Goal: Task Accomplishment & Management: Use online tool/utility

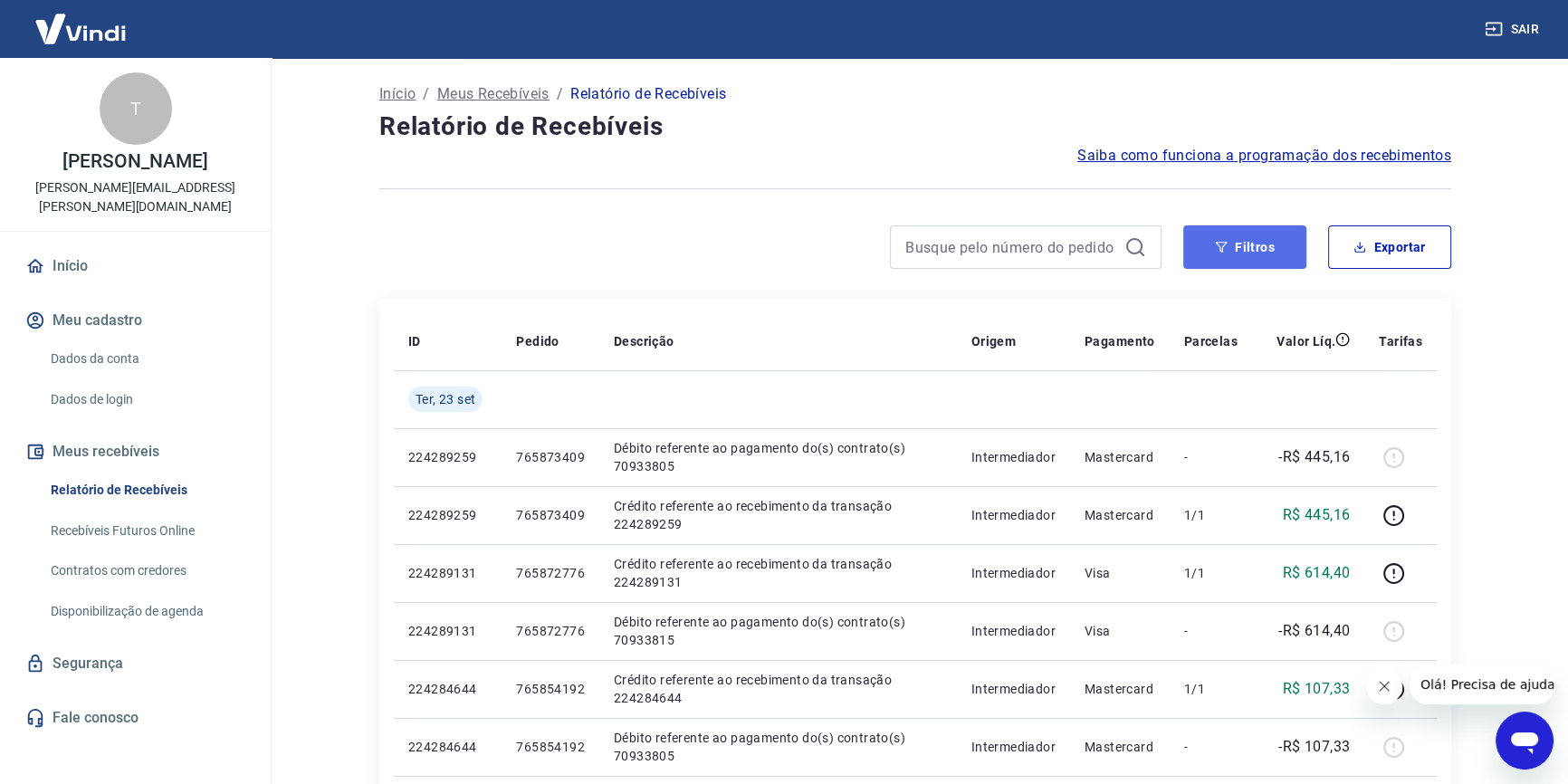
click at [1288, 243] on button "Filtros" at bounding box center [1245, 247] width 123 height 44
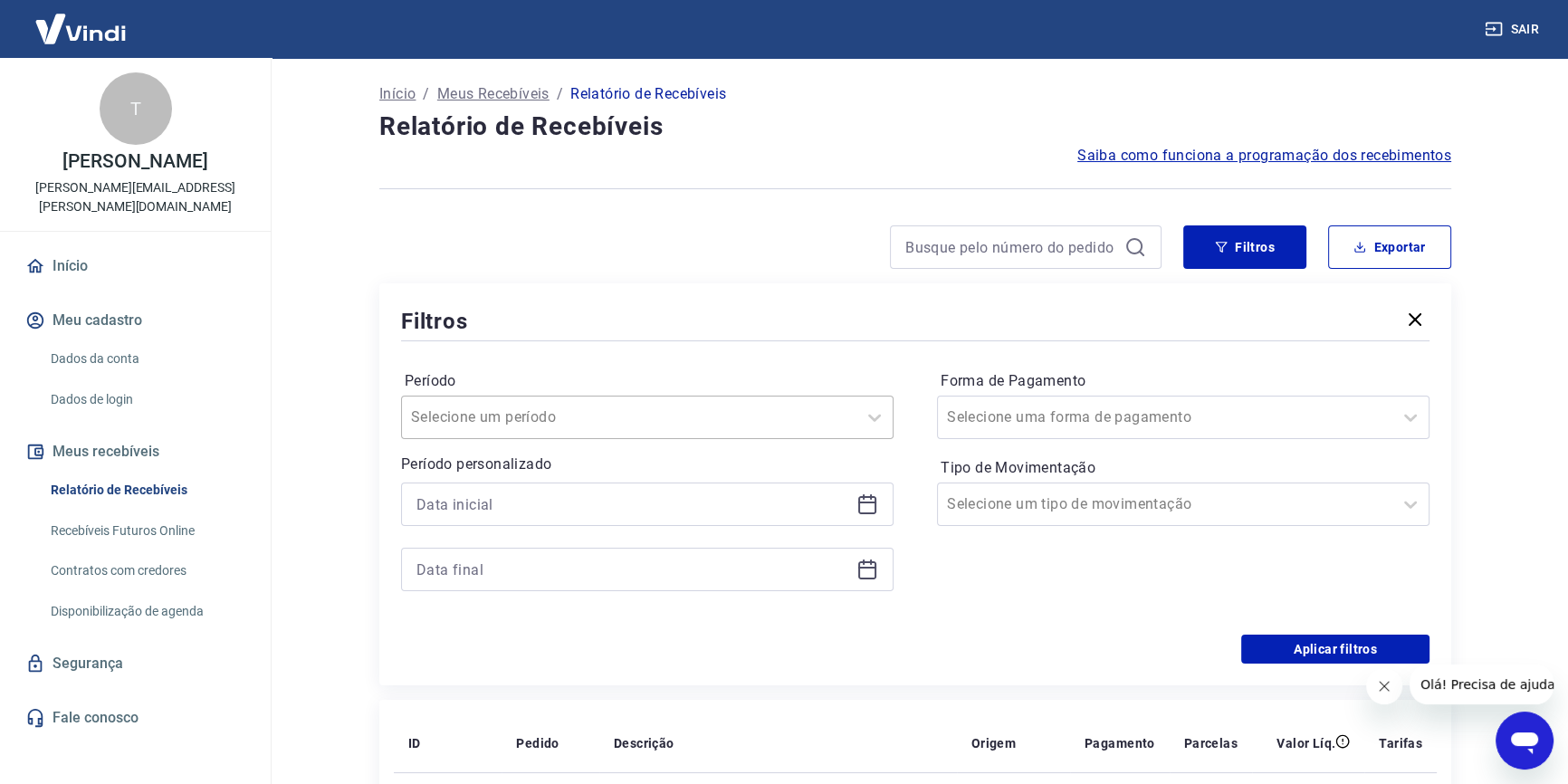
click at [601, 416] on div at bounding box center [630, 417] width 437 height 25
click at [627, 508] on input at bounding box center [632, 504] width 433 height 27
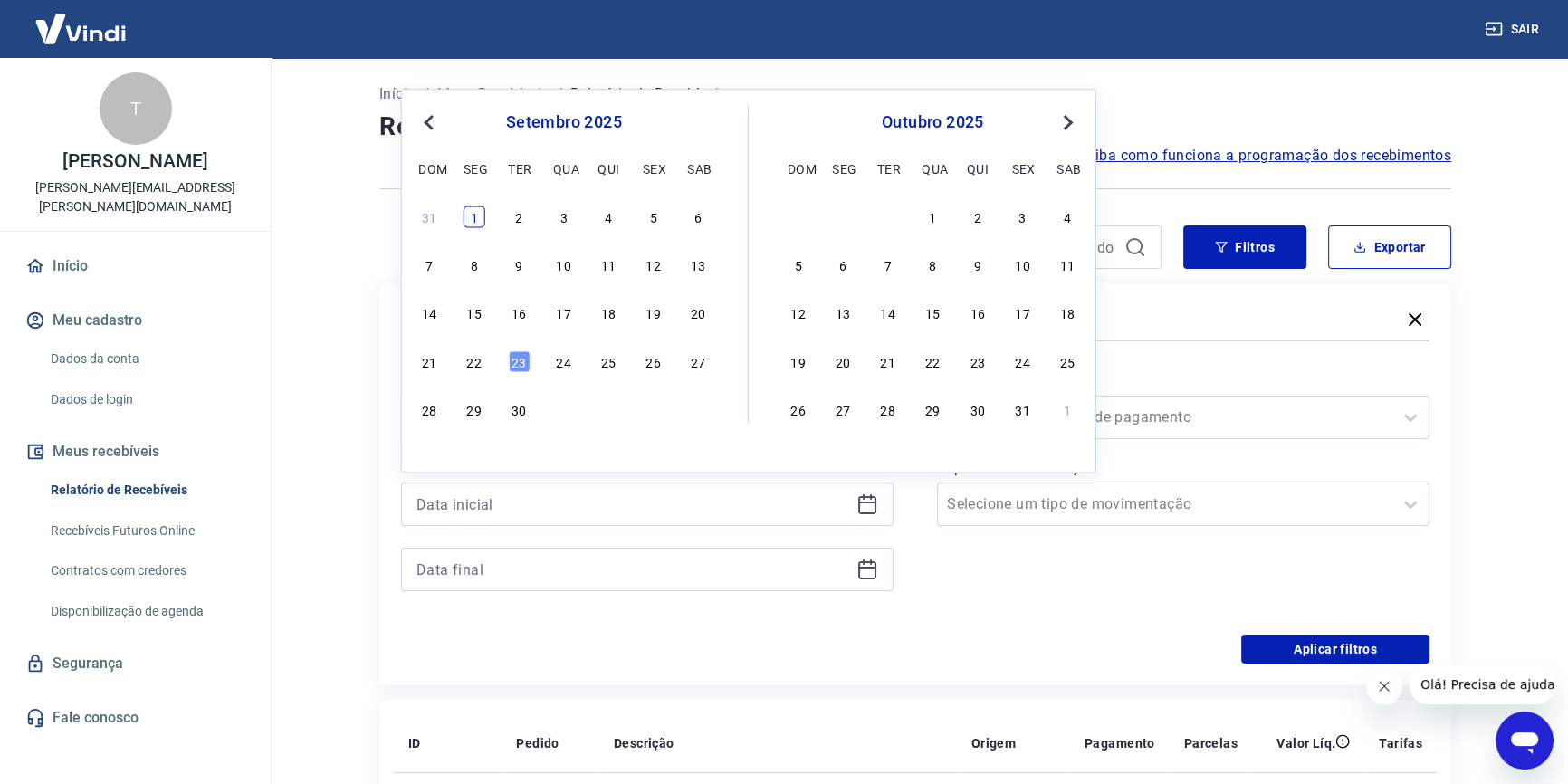
click at [478, 214] on div "1" at bounding box center [475, 216] width 21 height 21
click at [467, 207] on div at bounding box center [915, 189] width 1072 height 45
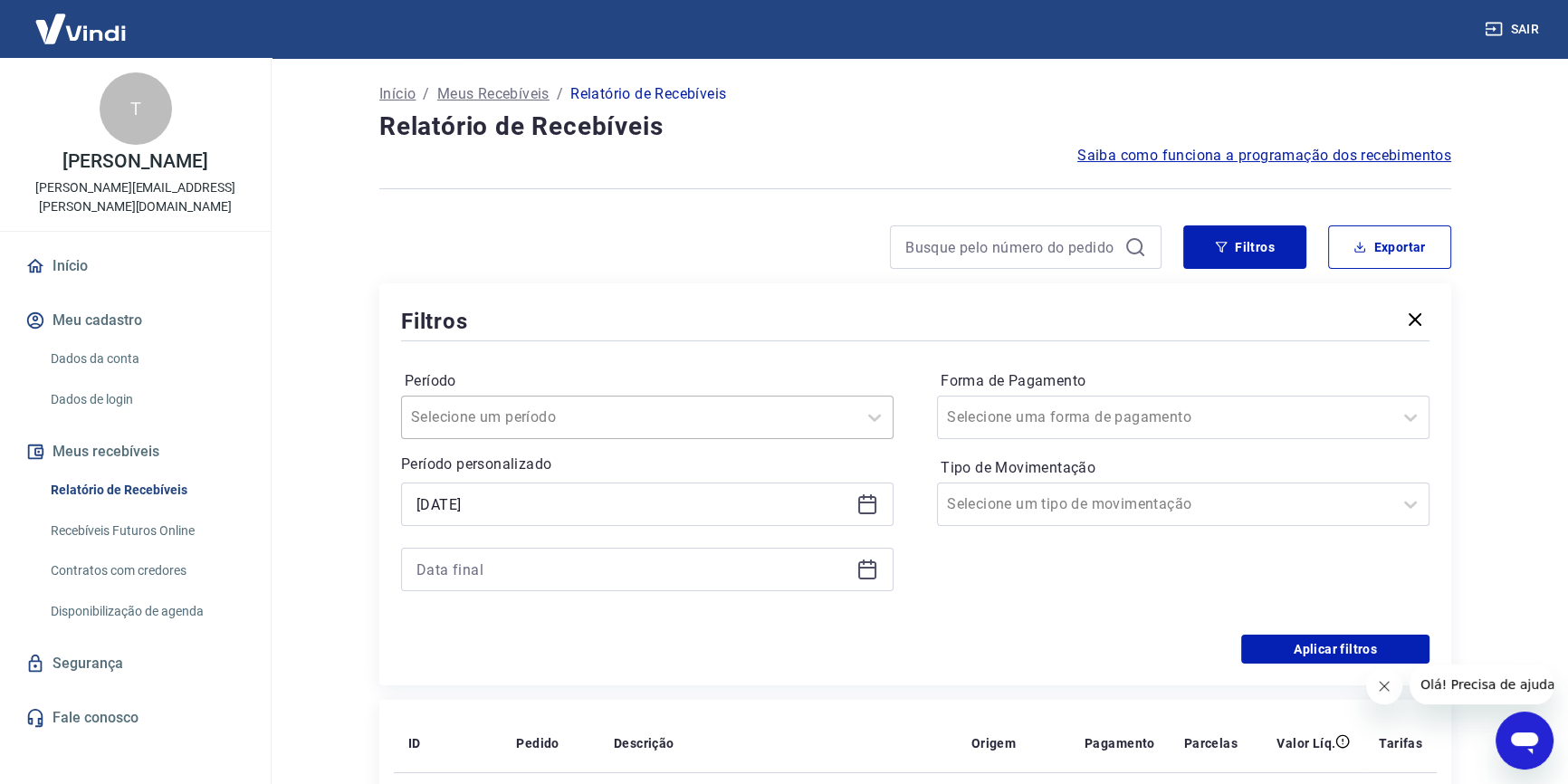
type input "[DATE]"
click at [557, 572] on input at bounding box center [632, 569] width 433 height 27
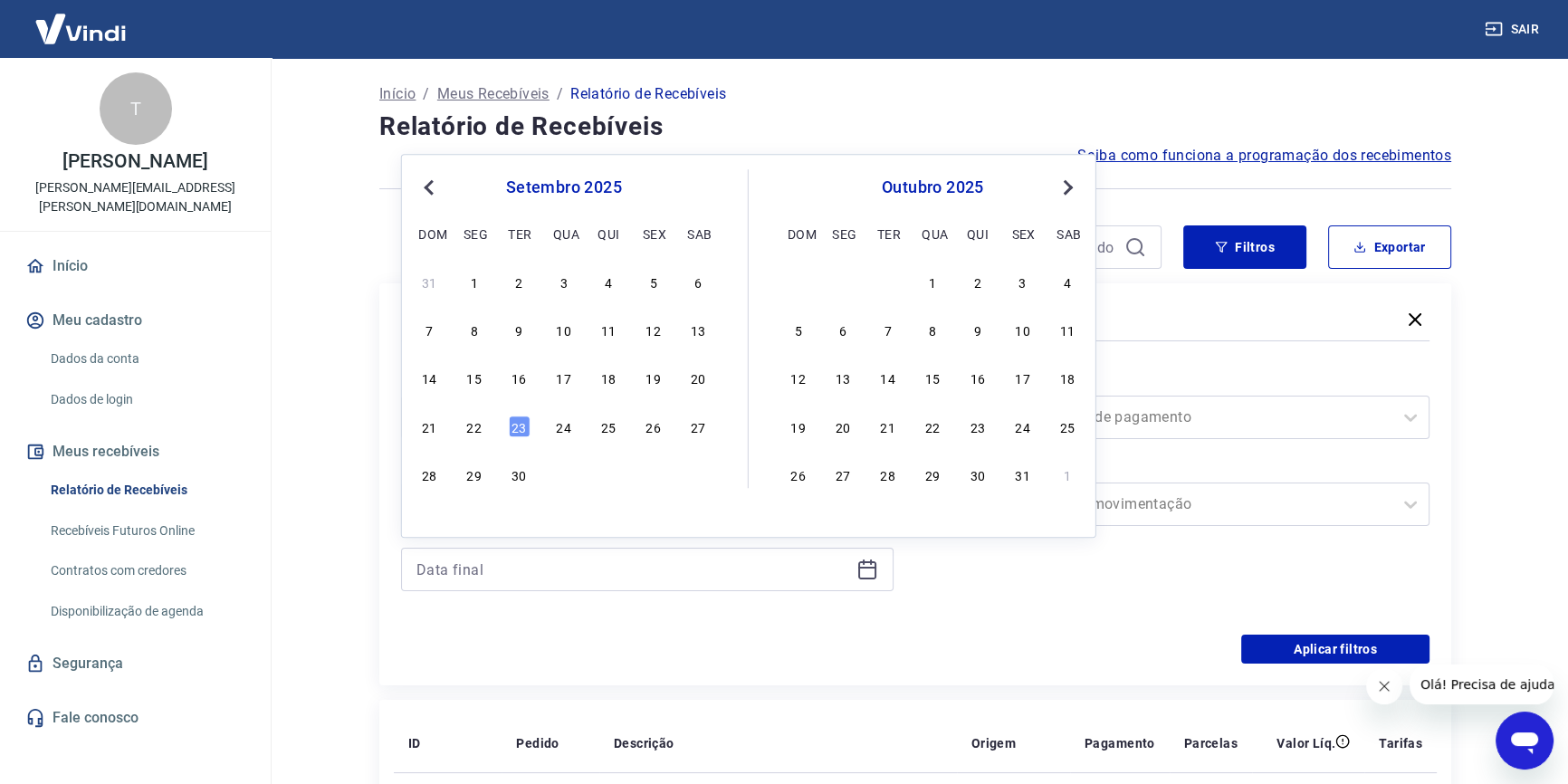
click at [516, 431] on div "23" at bounding box center [519, 426] width 21 height 21
click at [516, 431] on div "Selecione um período" at bounding box center [629, 417] width 454 height 33
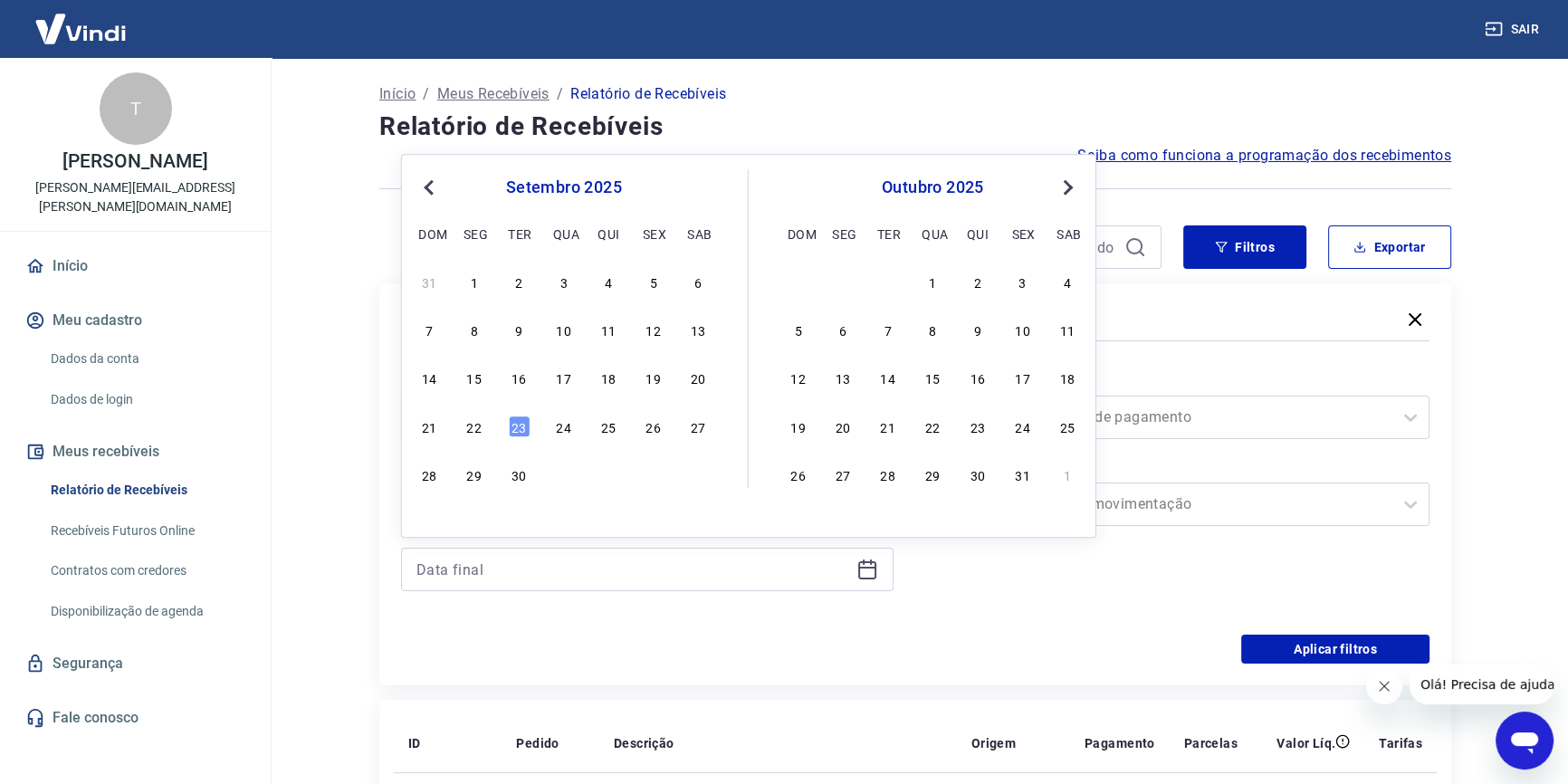
type input "[DATE]"
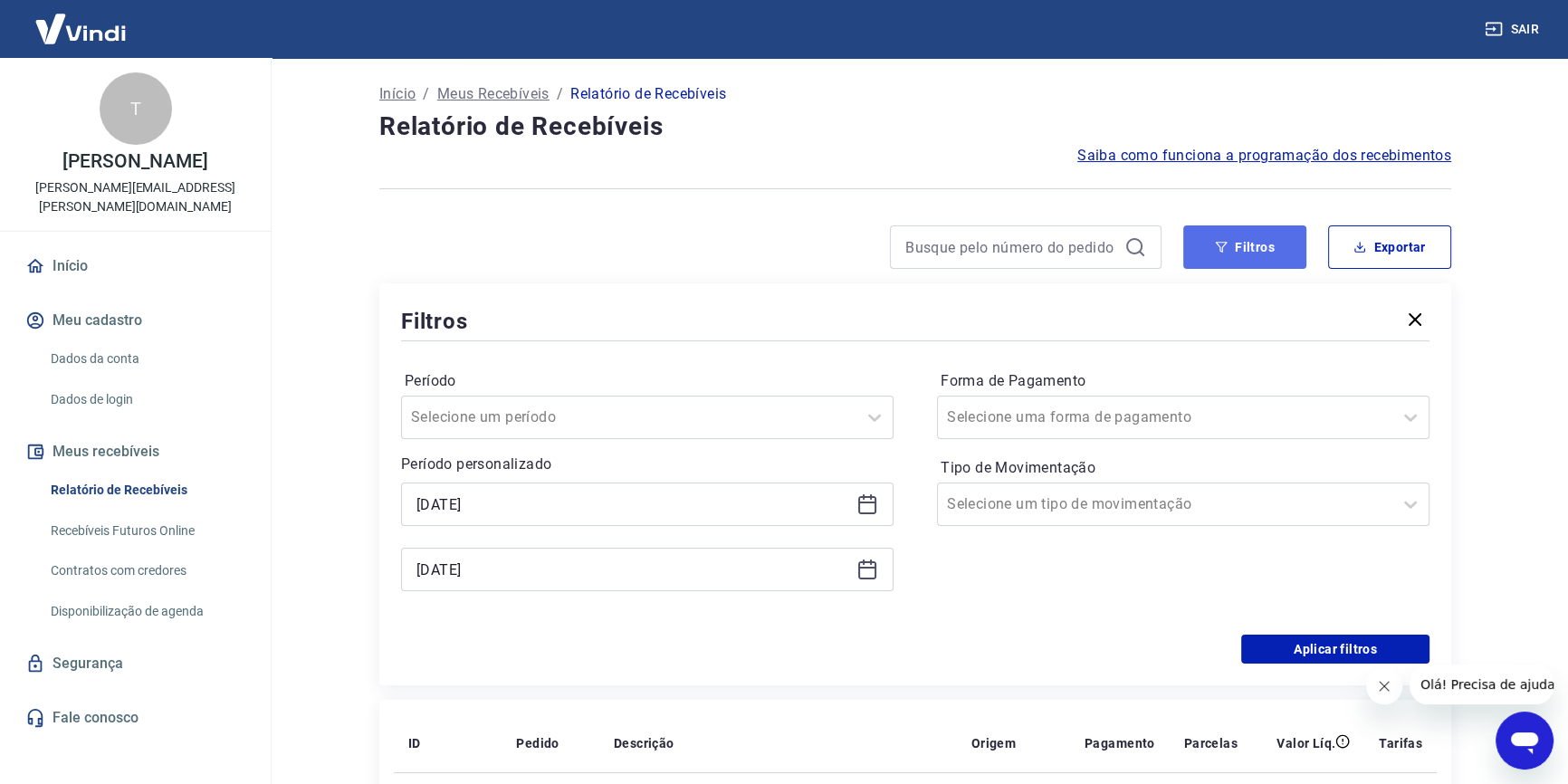
click at [1234, 245] on button "Filtros" at bounding box center [1245, 247] width 123 height 44
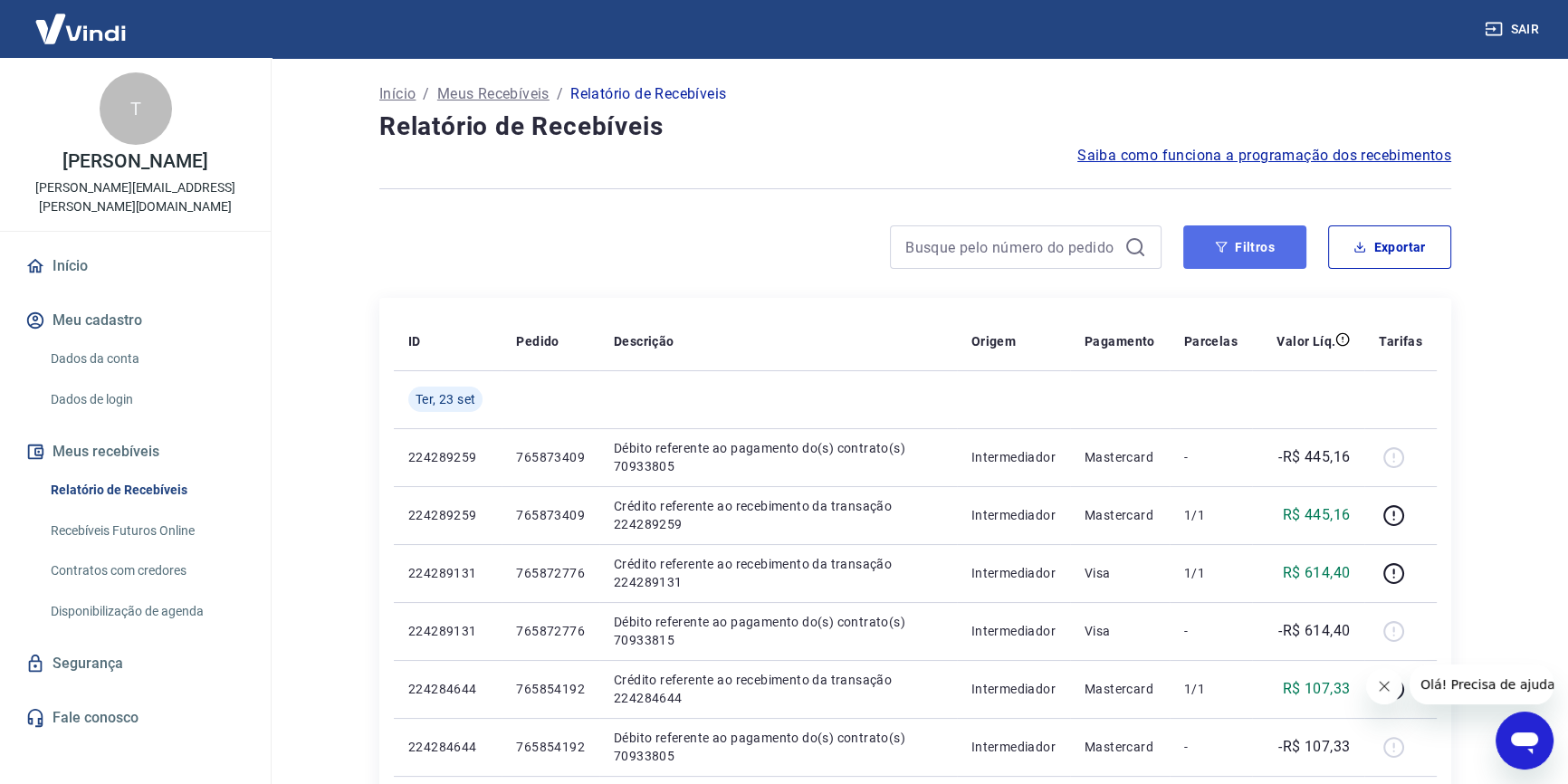
click at [1232, 238] on button "Filtros" at bounding box center [1245, 247] width 123 height 44
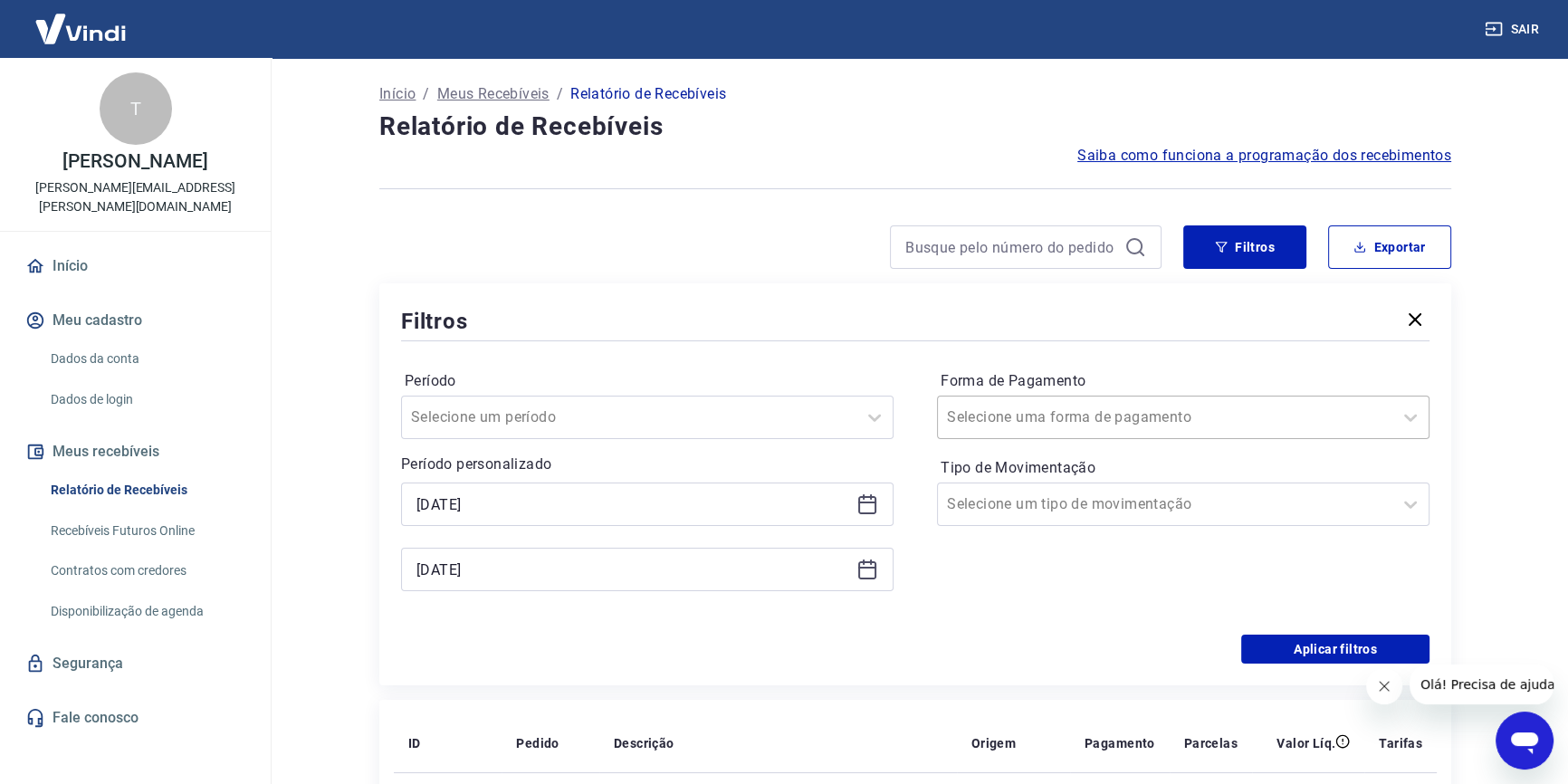
click at [1028, 415] on input "Forma de Pagamento" at bounding box center [1038, 417] width 183 height 21
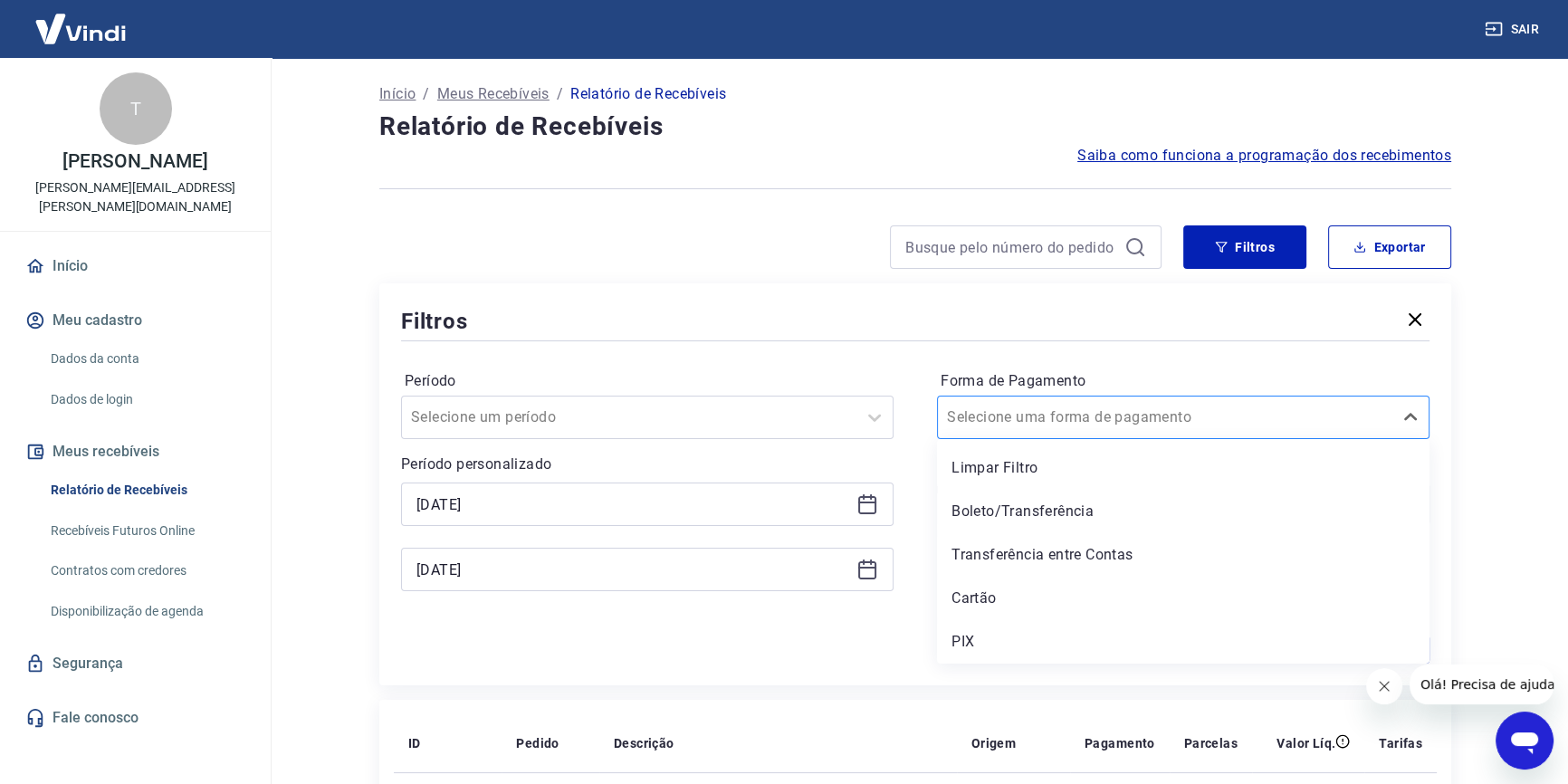
click at [1028, 415] on input "Forma de Pagamento" at bounding box center [1038, 417] width 183 height 21
click at [1413, 418] on icon at bounding box center [1411, 417] width 21 height 21
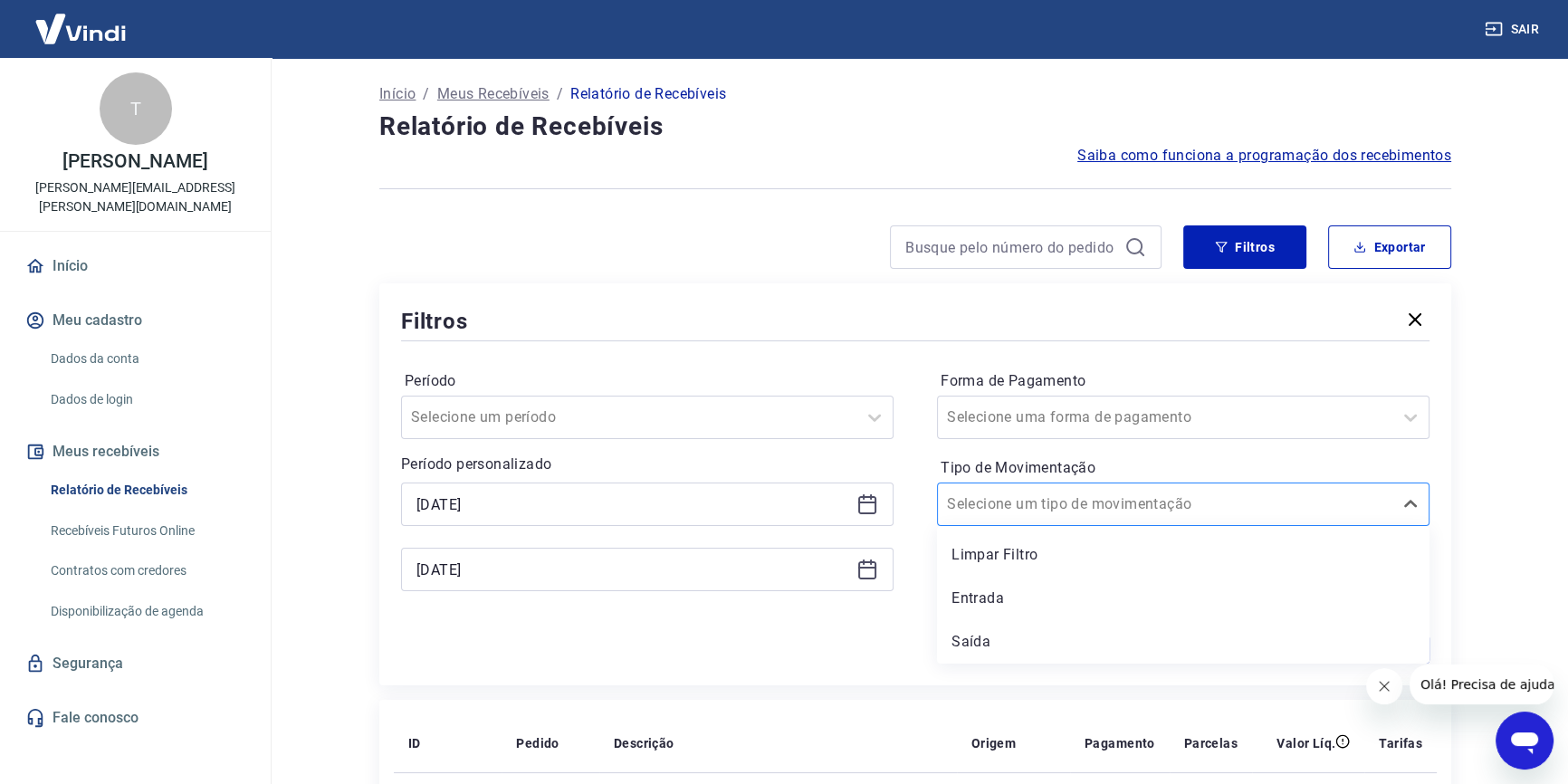
click at [1272, 506] on div at bounding box center [1165, 504] width 437 height 25
click at [1399, 242] on button "Exportar" at bounding box center [1390, 247] width 123 height 44
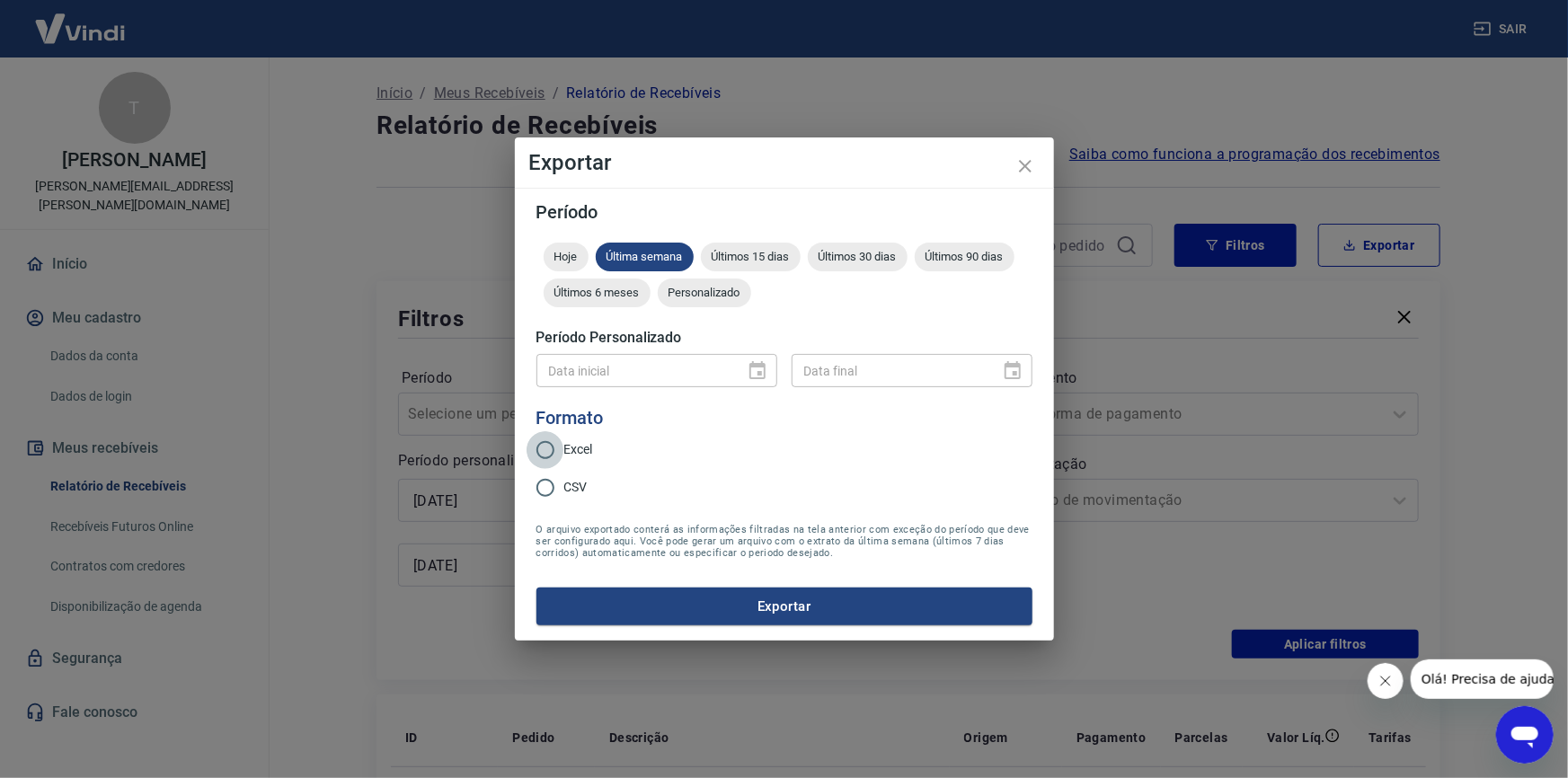
click at [537, 437] on input "Excel" at bounding box center [545, 450] width 37 height 37
radio input "true"
click at [726, 614] on button "Exportar" at bounding box center [784, 606] width 496 height 37
